Goal: Navigation & Orientation: Find specific page/section

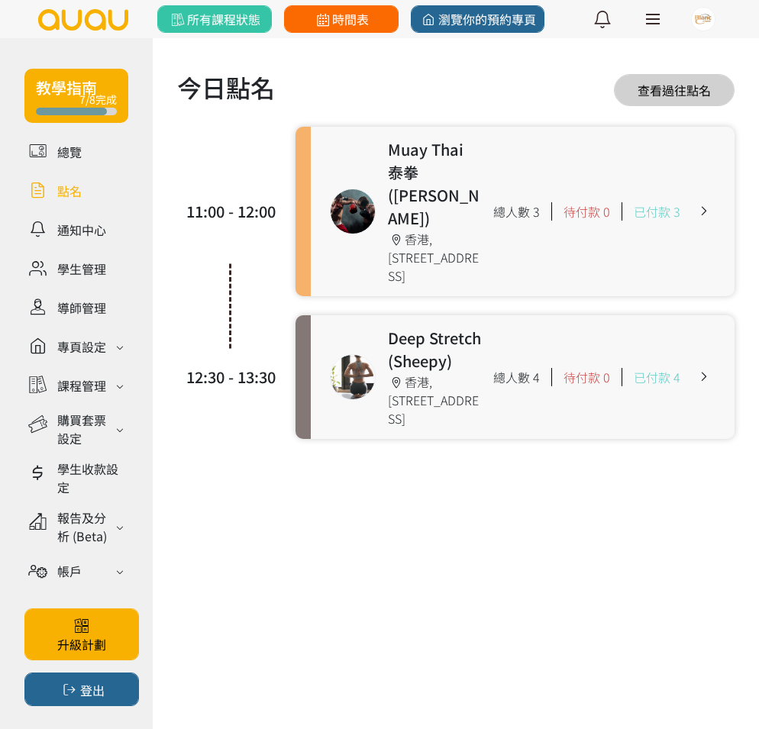
click at [338, 20] on span "時間表" at bounding box center [341, 19] width 56 height 18
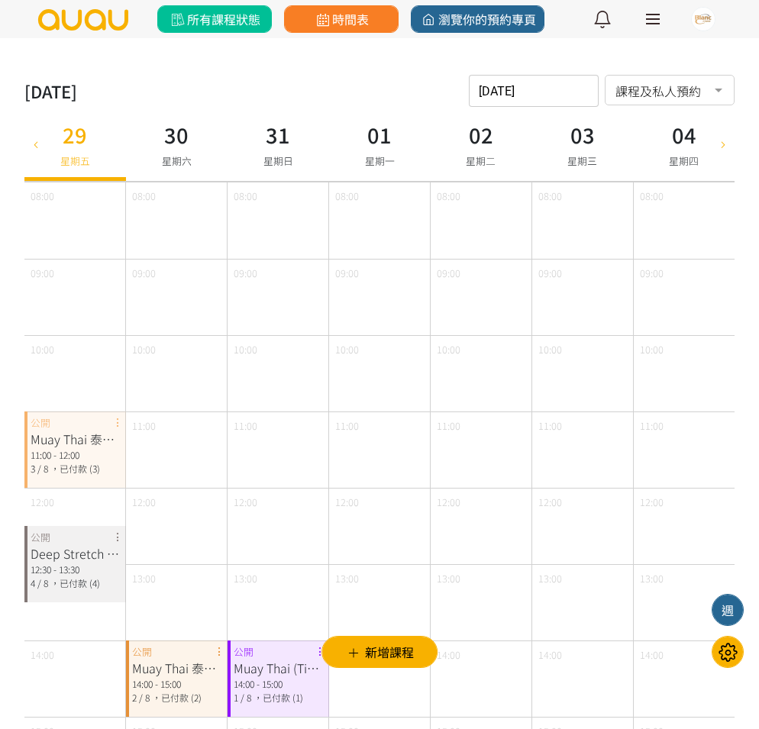
click at [234, 23] on span "所有課程狀態" at bounding box center [214, 19] width 92 height 18
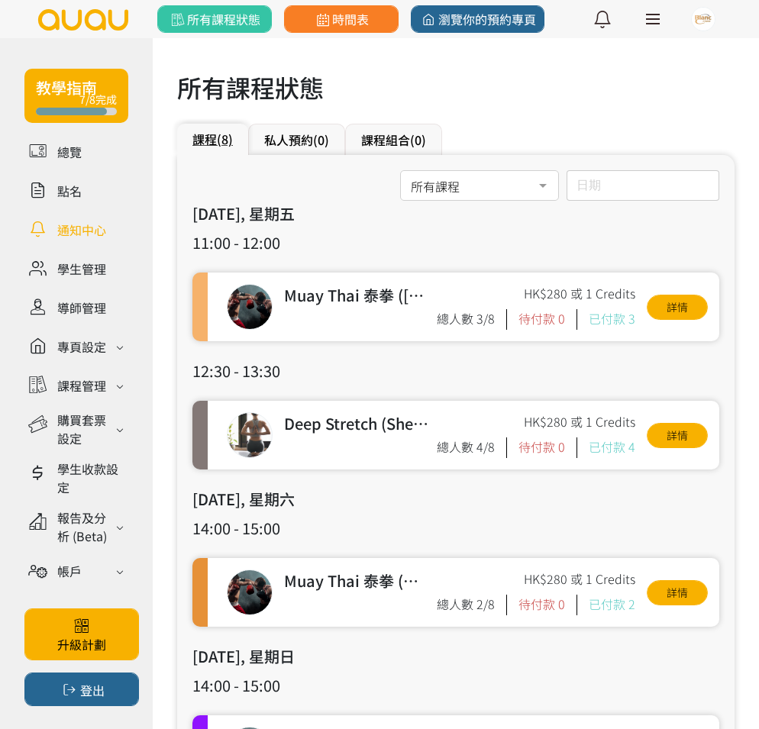
click at [85, 229] on link at bounding box center [76, 229] width 104 height 27
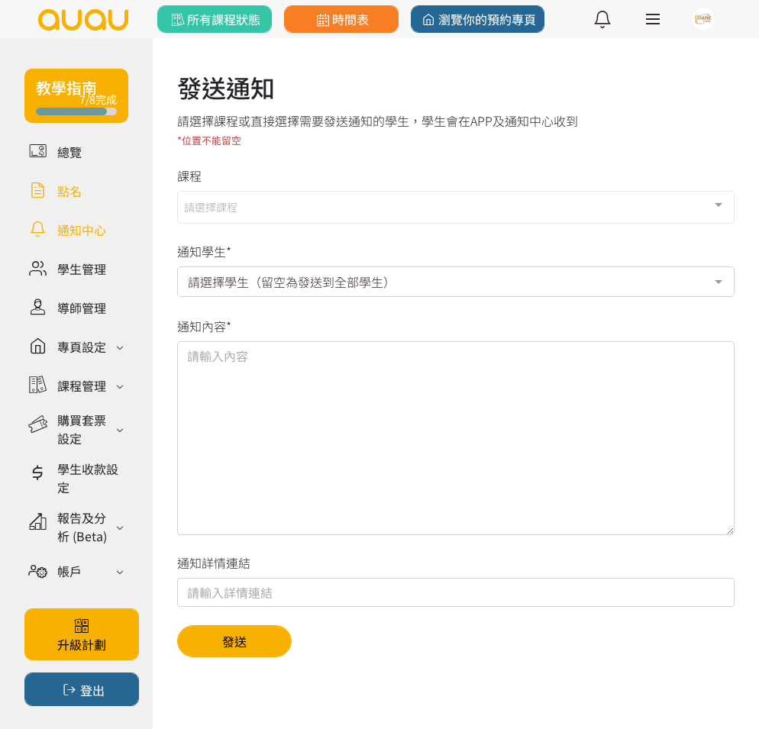
click at [75, 192] on link at bounding box center [76, 190] width 104 height 27
